Goal: Transaction & Acquisition: Purchase product/service

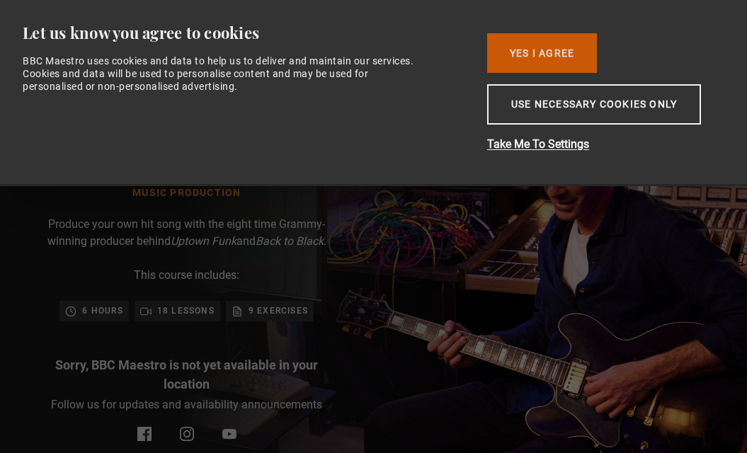
click at [516, 62] on button "Yes I Agree" at bounding box center [542, 53] width 110 height 40
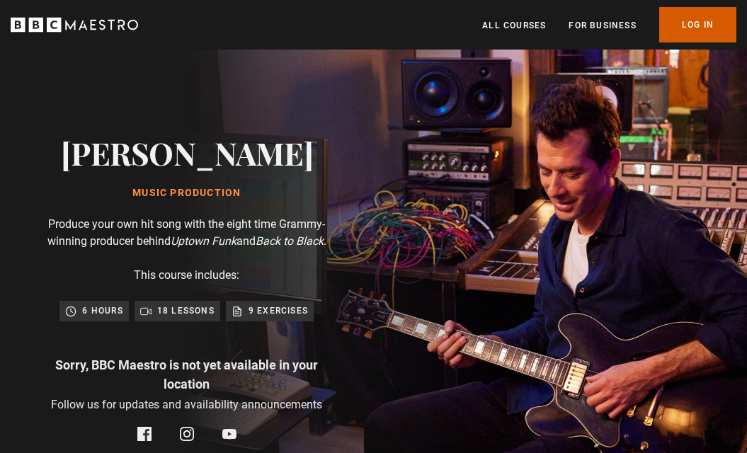
click at [706, 25] on link "Log In" at bounding box center [697, 24] width 77 height 35
click at [93, 278] on div "[PERSON_NAME] Music Production Produce your own hit song with the eight time Gr…" at bounding box center [187, 288] width 374 height 477
